Goal: Communication & Community: Answer question/provide support

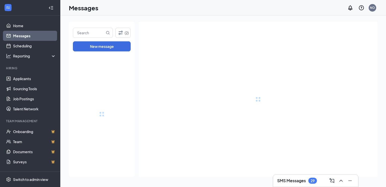
click at [28, 35] on link "Messages" at bounding box center [34, 36] width 43 height 10
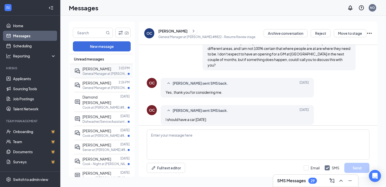
scroll to position [223, 0]
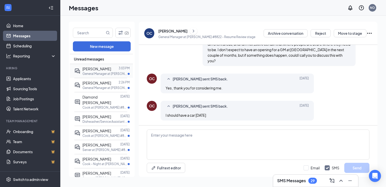
click at [94, 70] on span "Zachary Greer" at bounding box center [97, 68] width 29 height 5
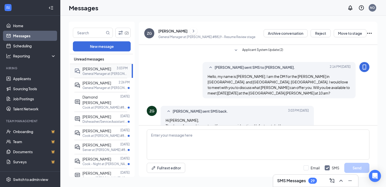
scroll to position [22, 0]
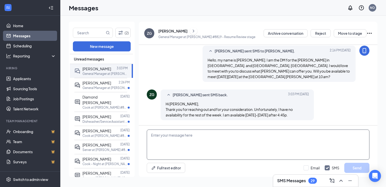
click at [167, 138] on textarea at bounding box center [258, 144] width 223 height 30
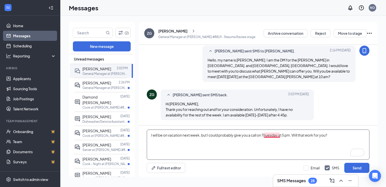
click at [270, 136] on textarea "I will be on vacation next week, but I could probably give you a call on Thuesd…" at bounding box center [258, 144] width 223 height 30
click at [235, 134] on textarea "I will be on vacation next week, but I could probably give you a call on Tuesda…" at bounding box center [258, 144] width 223 height 30
click at [328, 136] on textarea "I will be on vacation next week, but I could give you a call on Tuesday at 5 pm…" at bounding box center [258, 144] width 223 height 30
type textarea "I will be on vacation next week, but I could give you a call on Tuesday at 5 pm…"
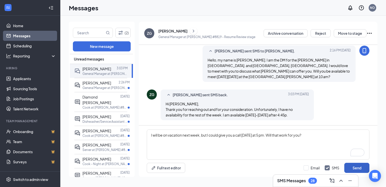
click at [356, 166] on button "Send" at bounding box center [357, 168] width 25 height 10
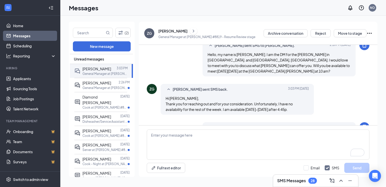
scroll to position [54, 0]
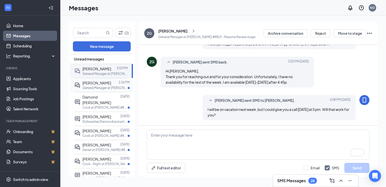
click at [89, 86] on p "General Manager at Denny's #8819" at bounding box center [105, 88] width 45 height 4
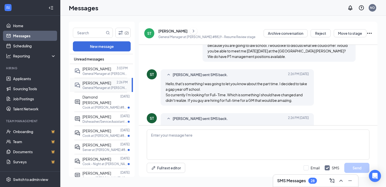
scroll to position [65, 0]
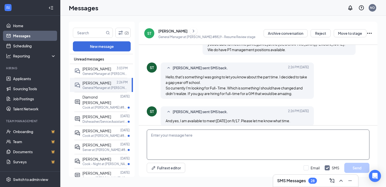
click at [174, 134] on textarea at bounding box center [258, 144] width 223 height 30
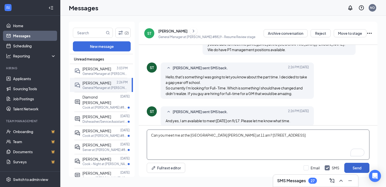
type textarea "Can you meet me at the Arlington Heights Denny's at 11 am? 17 W Algonquin Road,…"
click at [361, 167] on button "Send" at bounding box center [357, 168] width 25 height 10
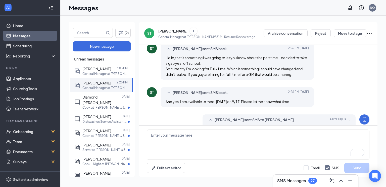
scroll to position [98, 0]
